Goal: Transaction & Acquisition: Book appointment/travel/reservation

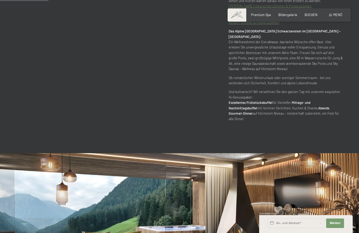
scroll to position [348, 0]
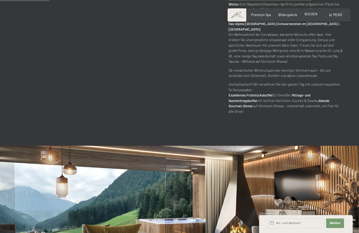
click at [314, 13] on span "BUCHEN" at bounding box center [311, 14] width 13 height 4
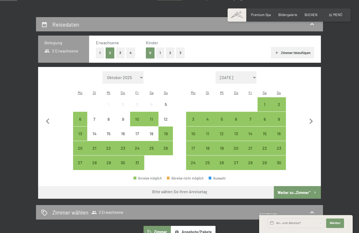
scroll to position [89, 0]
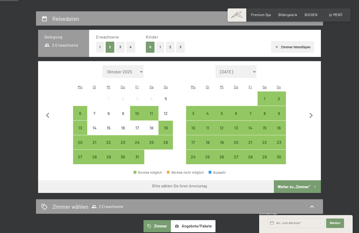
click at [124, 47] on button "3" at bounding box center [120, 47] width 9 height 11
click at [114, 48] on button "2" at bounding box center [110, 47] width 9 height 11
click at [161, 46] on button "1" at bounding box center [160, 47] width 8 height 11
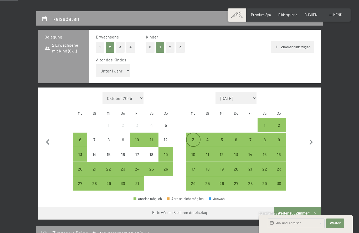
click at [193, 139] on div "3" at bounding box center [193, 143] width 13 height 13
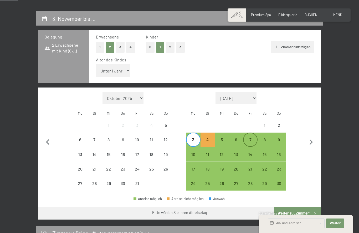
click at [252, 138] on div "7" at bounding box center [250, 143] width 13 height 13
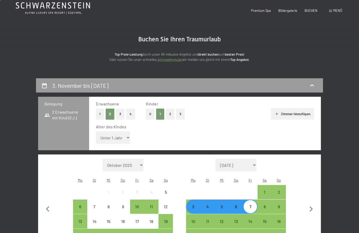
scroll to position [0, 0]
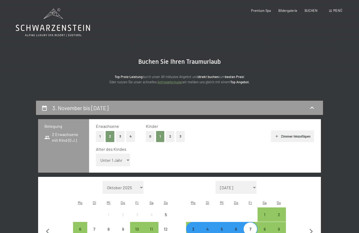
click at [333, 12] on div "Menü" at bounding box center [335, 10] width 13 height 5
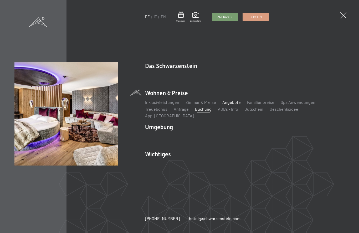
click at [232, 104] on link "Angebote" at bounding box center [232, 101] width 18 height 5
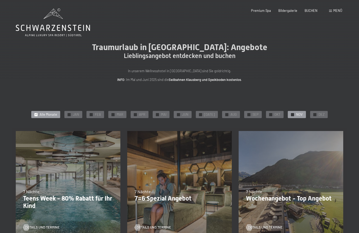
click at [293, 112] on div "✓ NOV" at bounding box center [297, 114] width 18 height 7
